Goal: Navigation & Orientation: Find specific page/section

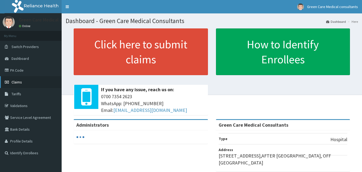
click at [20, 80] on span "Claims" at bounding box center [17, 82] width 10 height 5
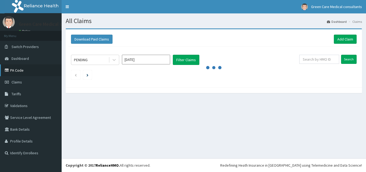
click at [22, 69] on link "PA Code" at bounding box center [31, 70] width 62 height 12
